Goal: Navigation & Orientation: Go to known website

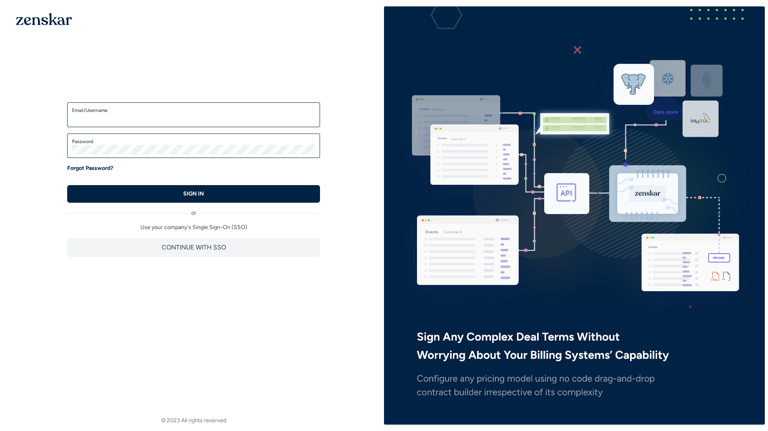
click at [116, 117] on input "Email/Username" at bounding box center [193, 119] width 243 height 10
click at [121, 121] on input "Email/Username" at bounding box center [193, 119] width 243 height 10
type input "**********"
click at [67, 185] on button "SIGN IN" at bounding box center [193, 194] width 253 height 18
